Goal: Use online tool/utility: Utilize a website feature to perform a specific function

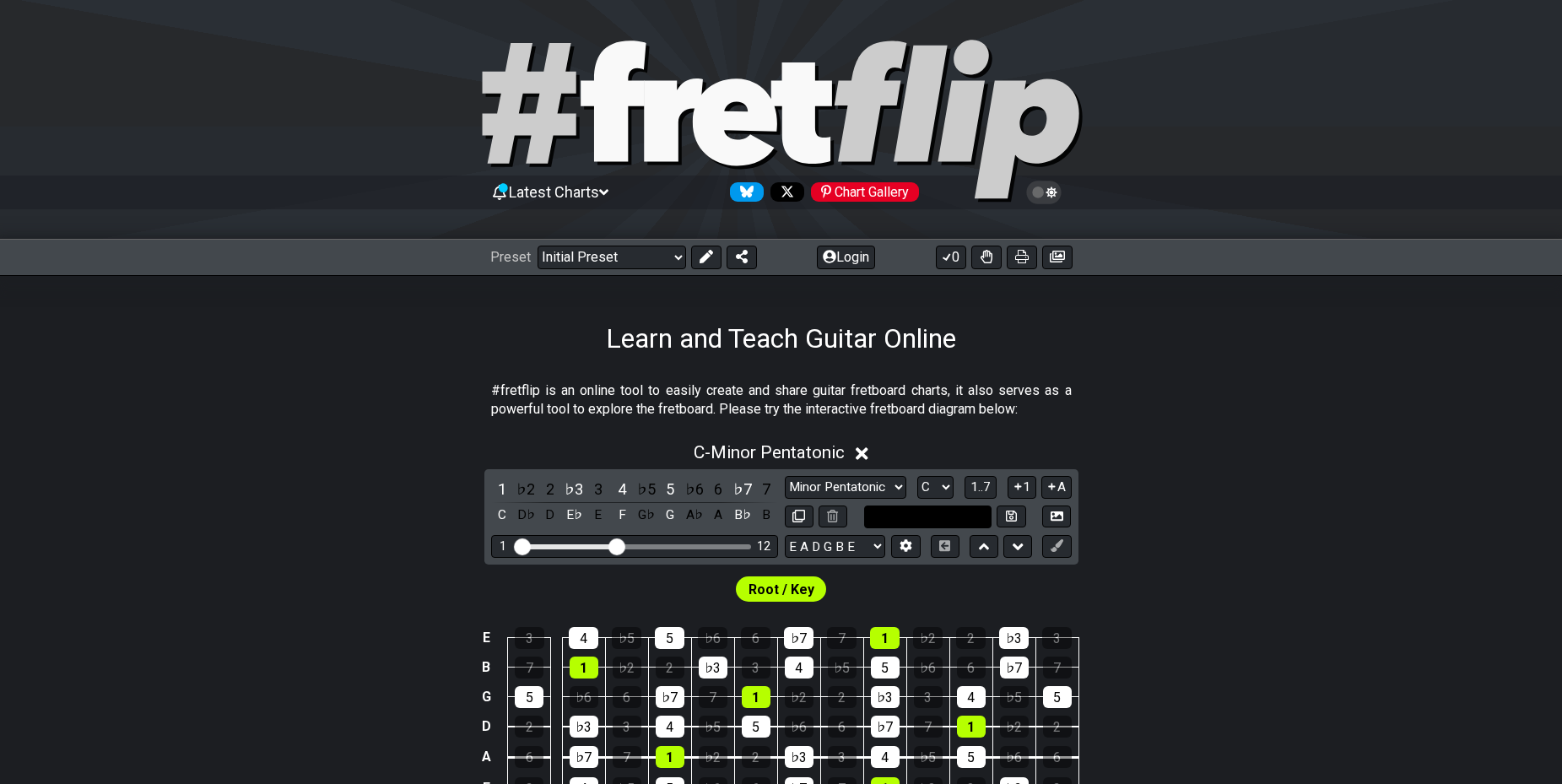
click at [919, 527] on input "text" at bounding box center [928, 517] width 129 height 23
type input "Custom Scale"
click at [938, 490] on select "A♭ A A♯ B♭ B C C♯ D♭ D D♯ E♭ E F F♯ G♭ G G♯" at bounding box center [935, 487] width 37 height 23
click at [981, 491] on span "1..7" at bounding box center [980, 487] width 21 height 15
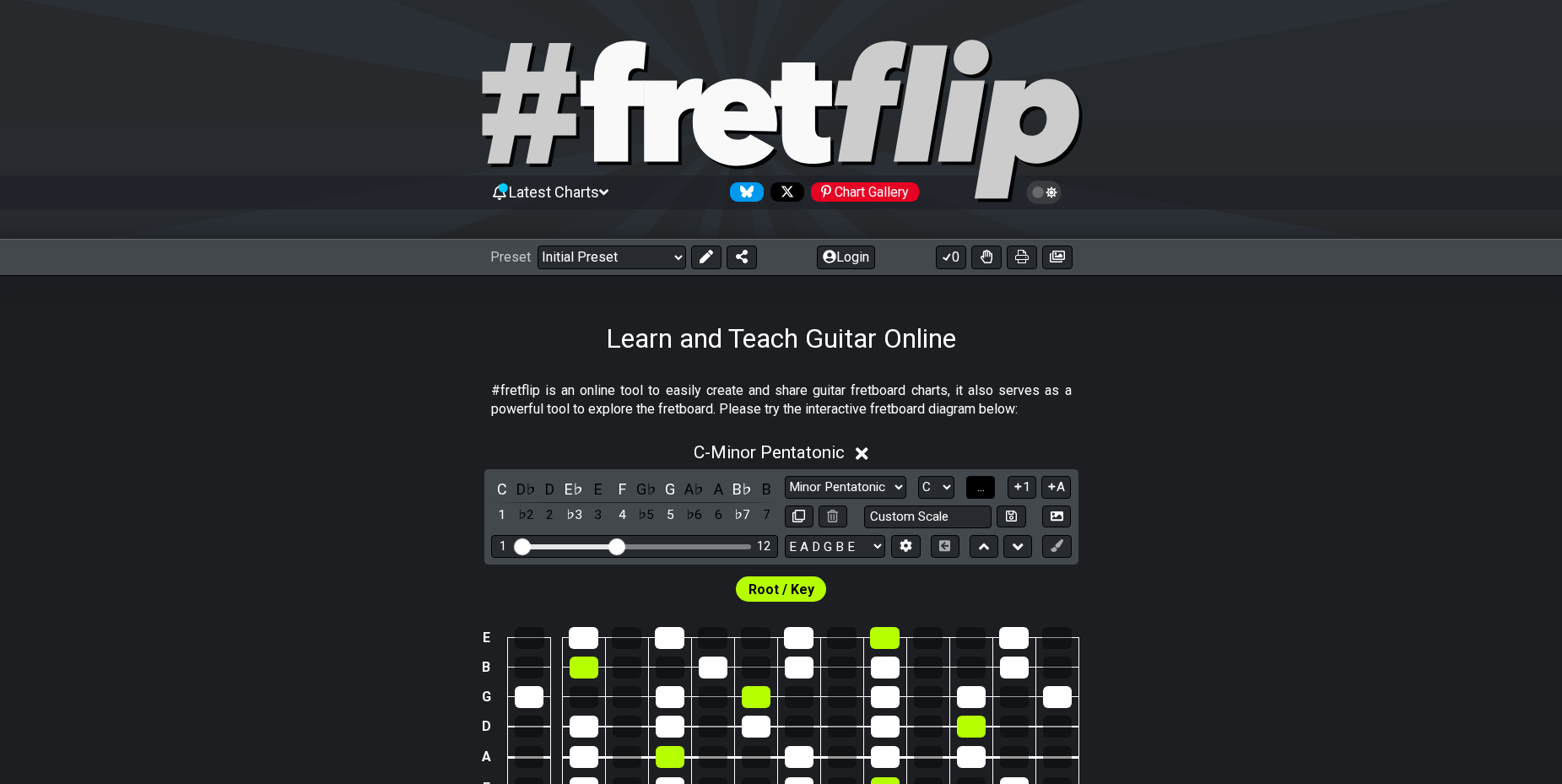
click at [981, 491] on span "..." at bounding box center [981, 487] width 8 height 15
click at [984, 484] on span "C.." at bounding box center [980, 487] width 13 height 15
click at [987, 493] on span "1..7" at bounding box center [980, 487] width 21 height 15
click at [987, 493] on button "..." at bounding box center [980, 487] width 29 height 23
click at [1030, 495] on button "1" at bounding box center [1022, 487] width 29 height 23
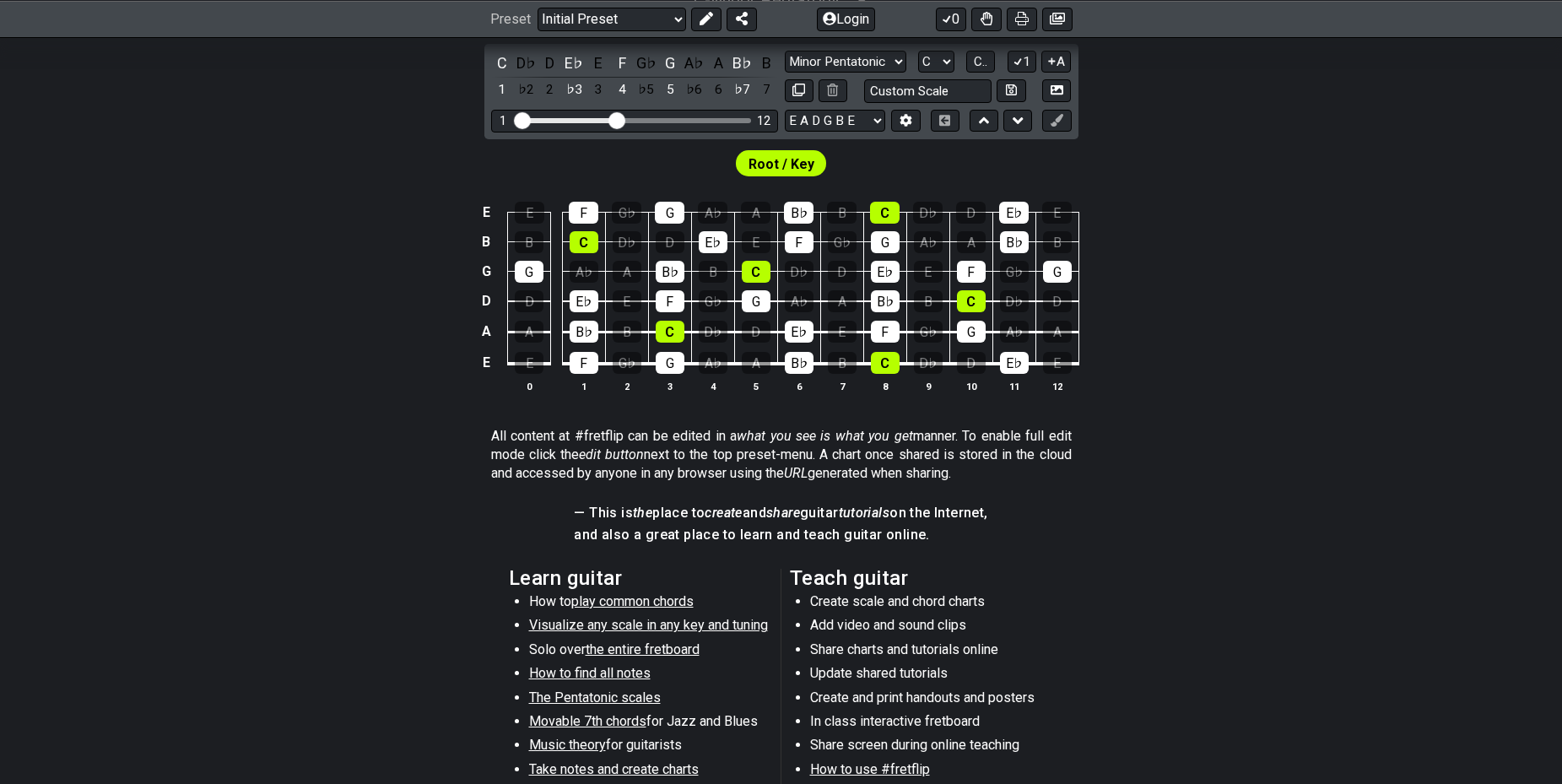
scroll to position [338, 0]
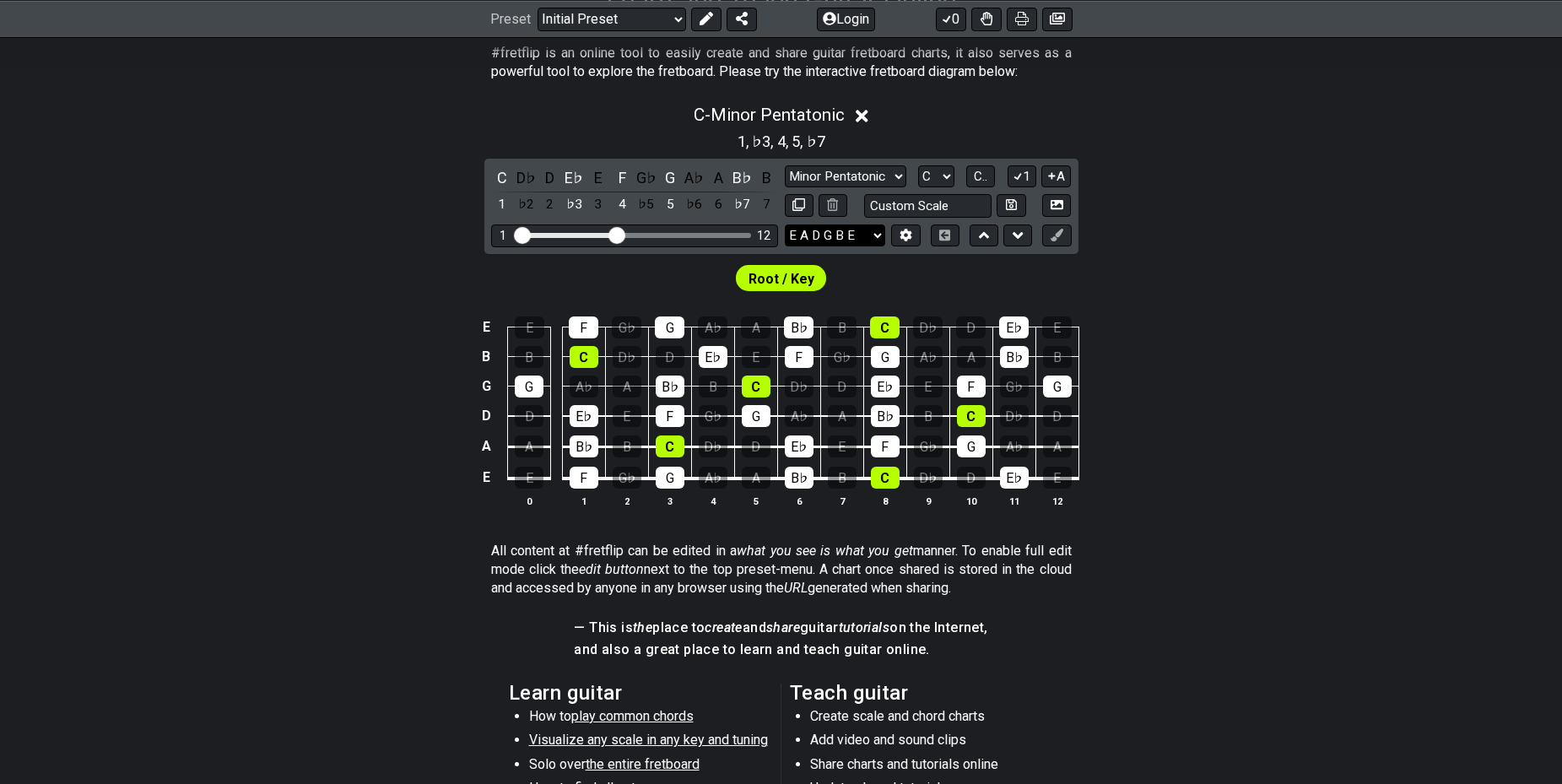
click at [870, 237] on select "E A D G B E E A D G B E E A D G B E B E A D F♯ B A D G C E A D A D G B E E♭ A♭ …" at bounding box center [835, 235] width 100 height 23
click at [871, 237] on select "E A D G B E E A D G B E E A D G B E B E A D F♯ B A D G C E A D A D G B E E♭ A♭ …" at bounding box center [835, 235] width 100 height 23
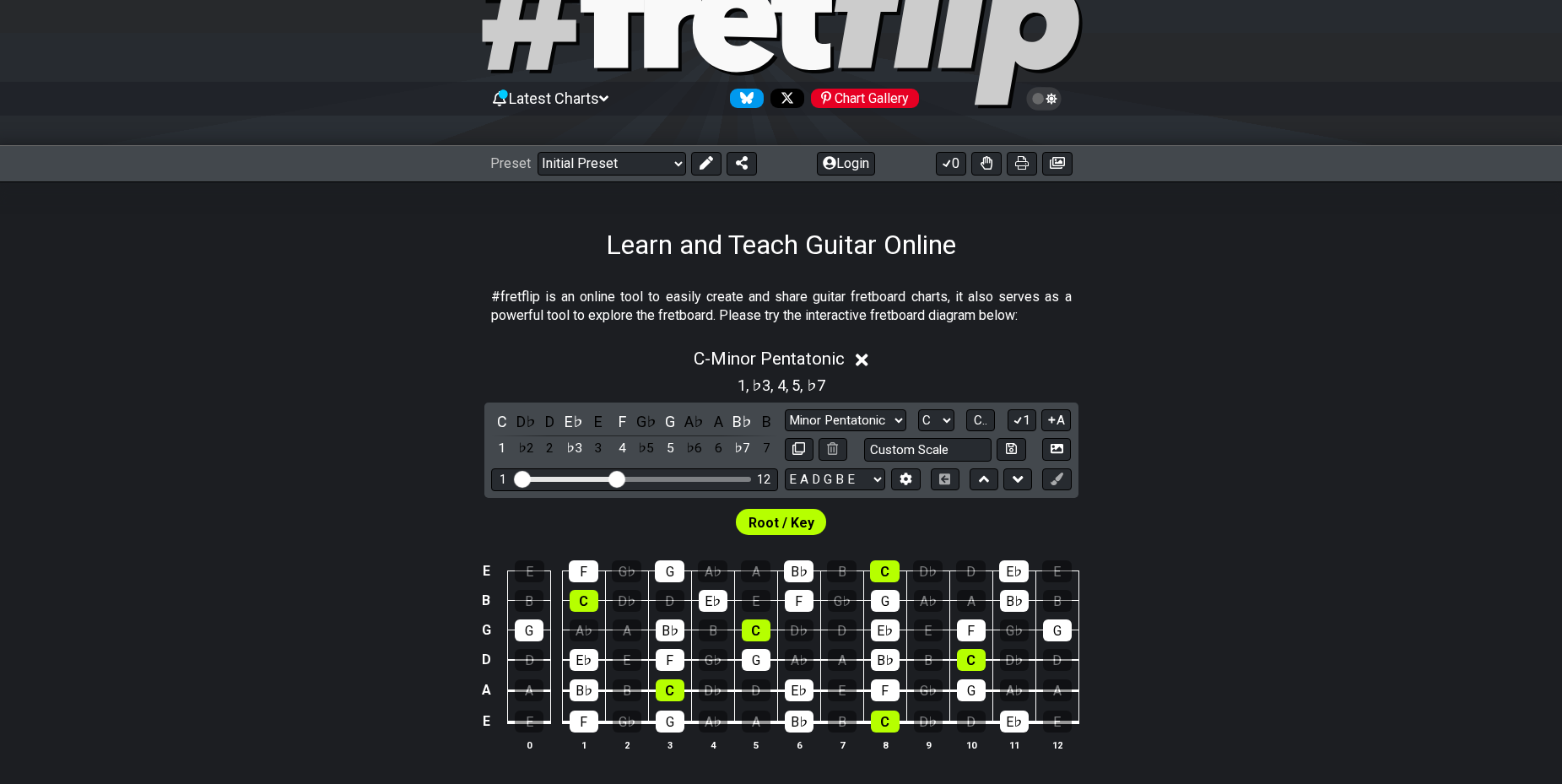
scroll to position [0, 0]
